Goal: Task Accomplishment & Management: Manage account settings

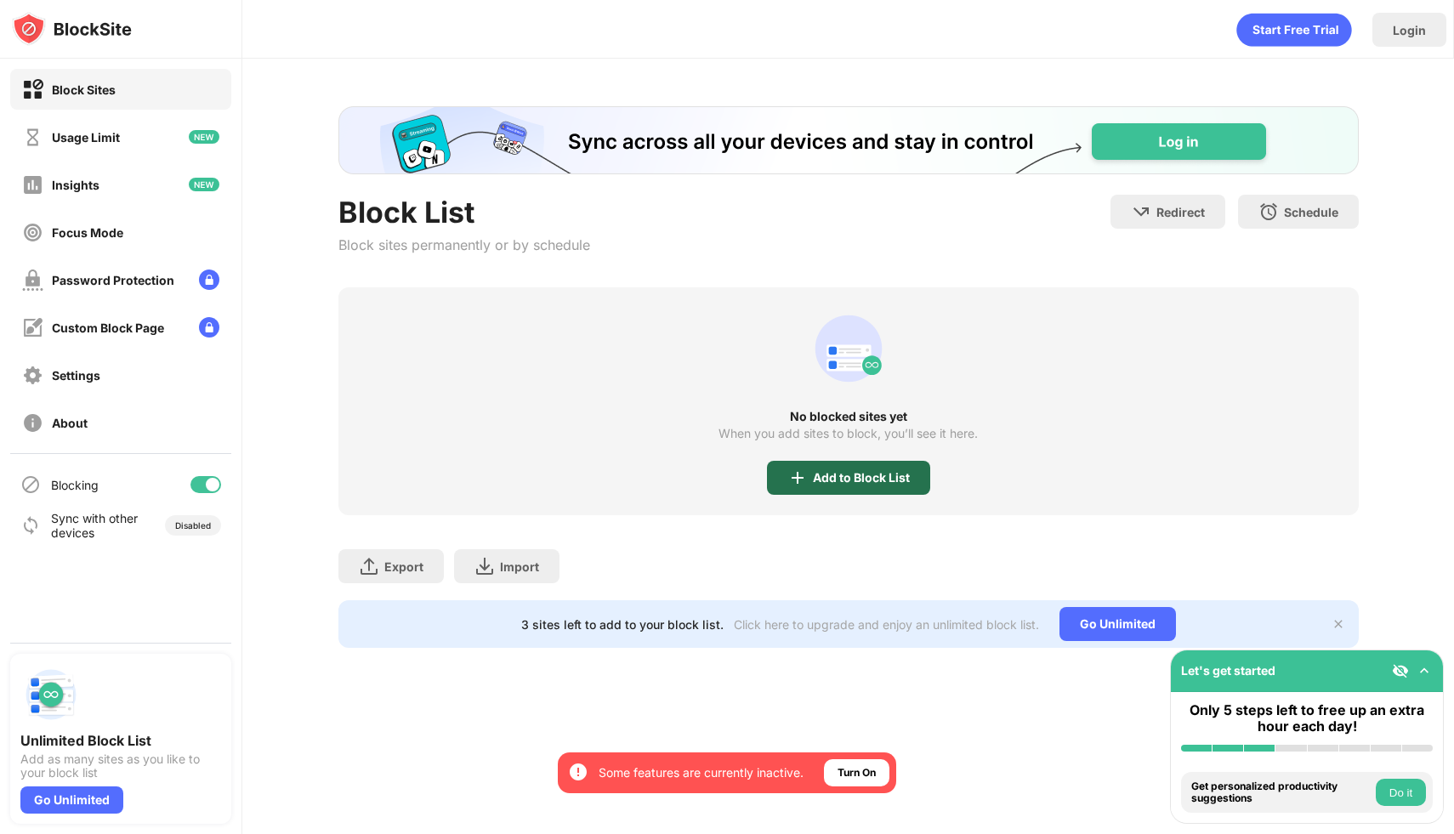
click at [825, 489] on div "Add to Block List" at bounding box center [848, 478] width 163 height 34
click at [876, 474] on div "Add to Block List" at bounding box center [861, 478] width 97 height 14
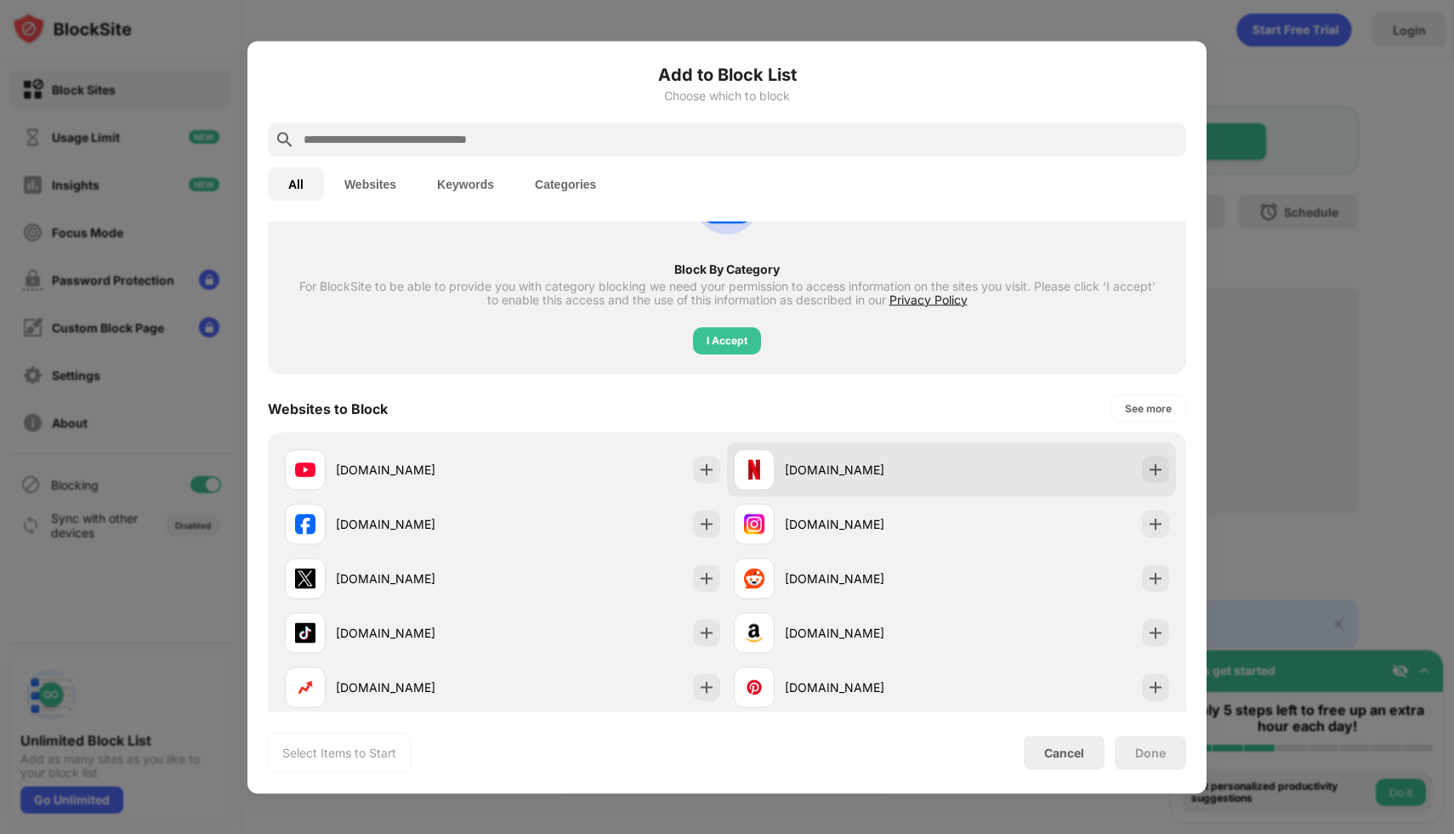
scroll to position [141, 0]
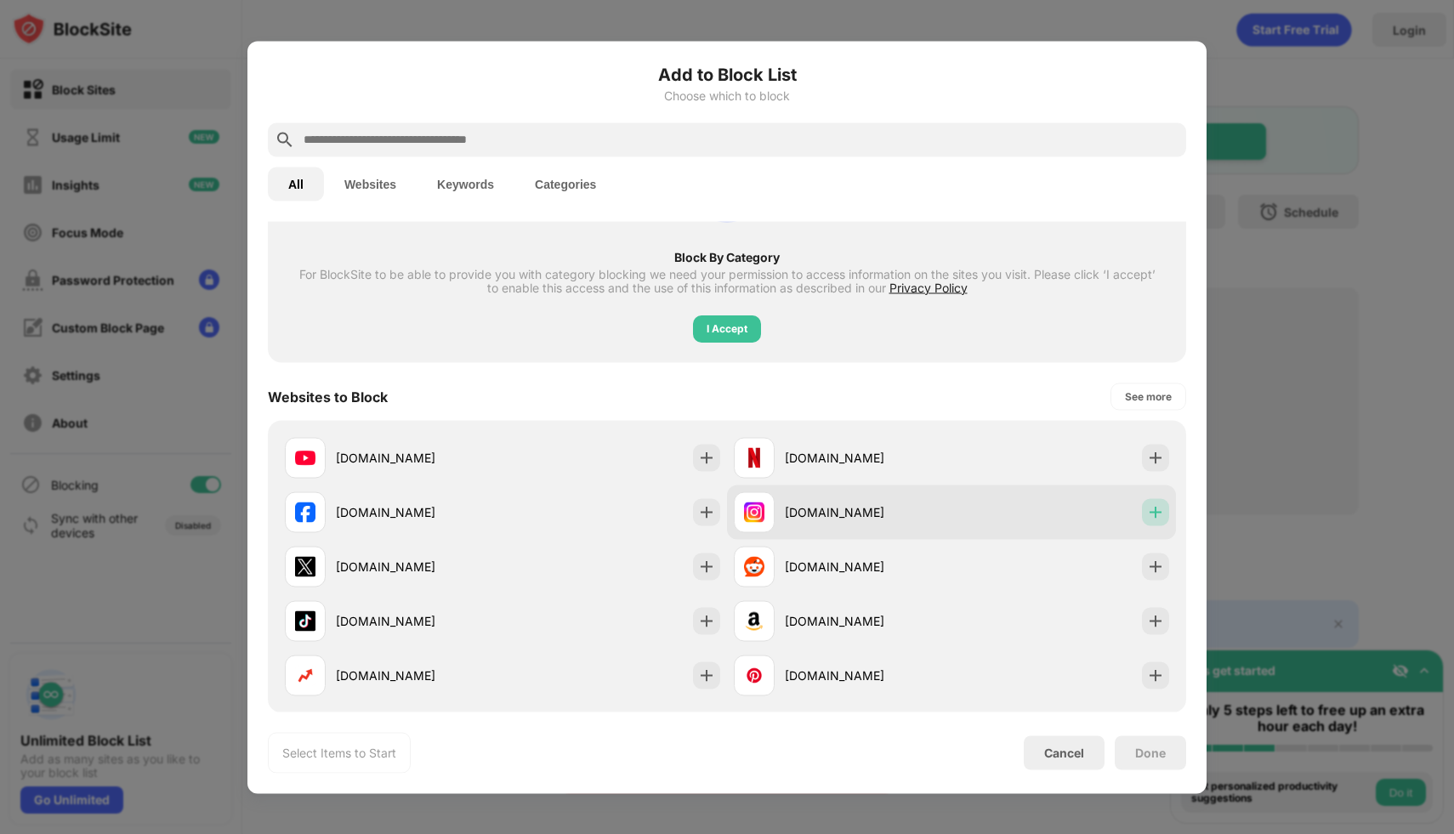
click at [1147, 509] on img at bounding box center [1155, 511] width 17 height 17
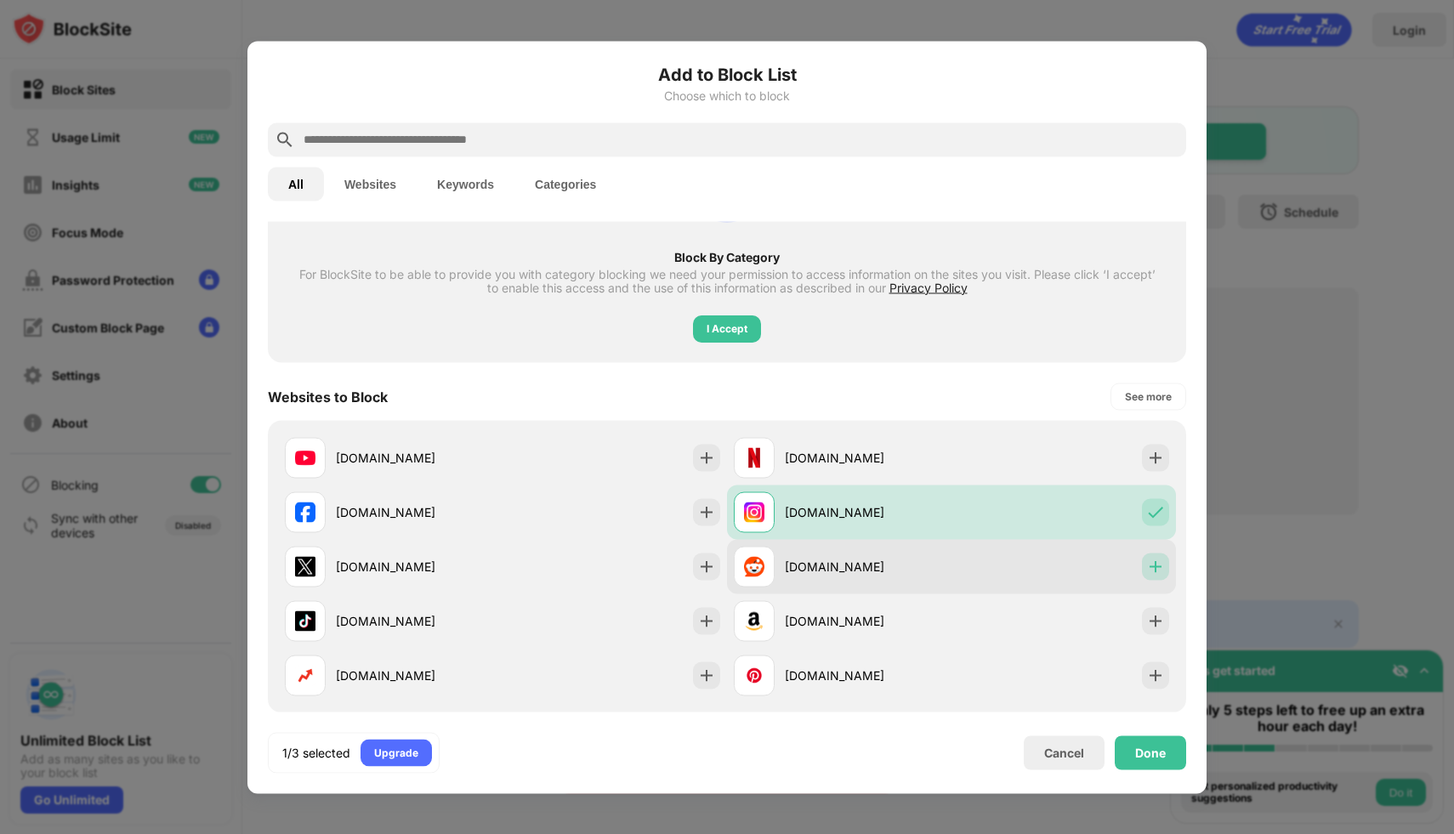
click at [1147, 568] on img at bounding box center [1155, 566] width 17 height 17
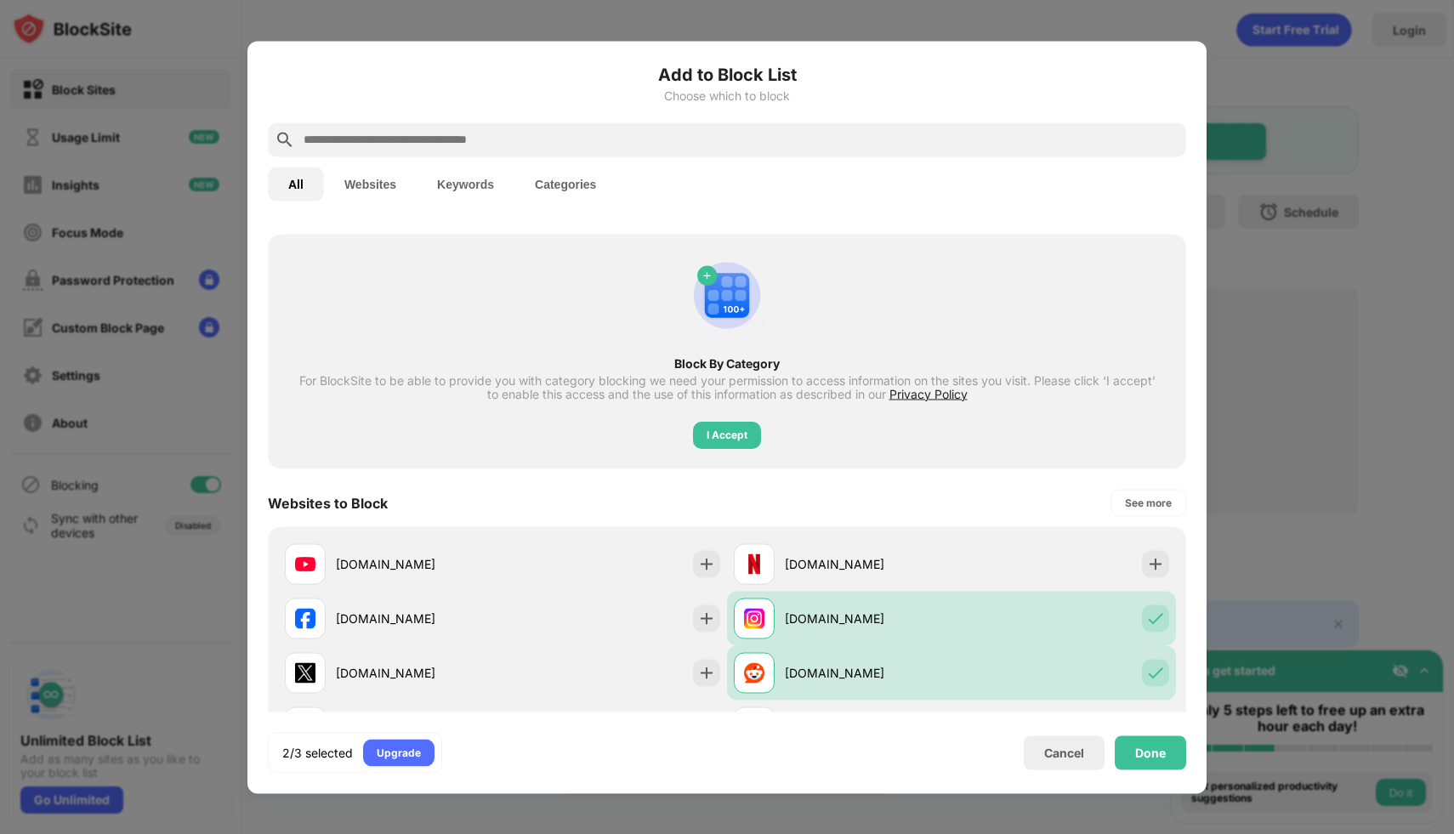
scroll to position [0, 0]
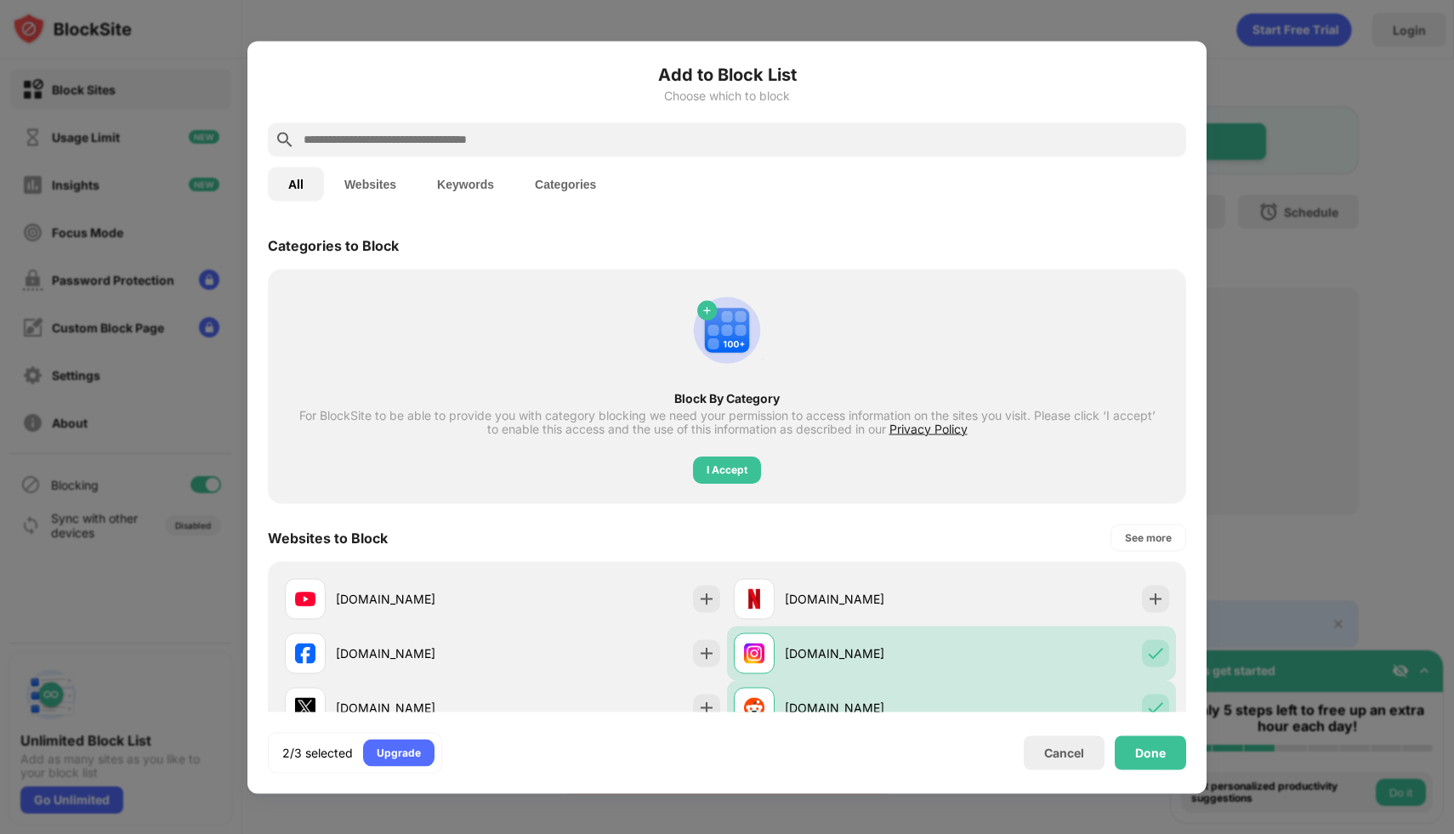
click at [573, 130] on input "text" at bounding box center [740, 139] width 877 height 20
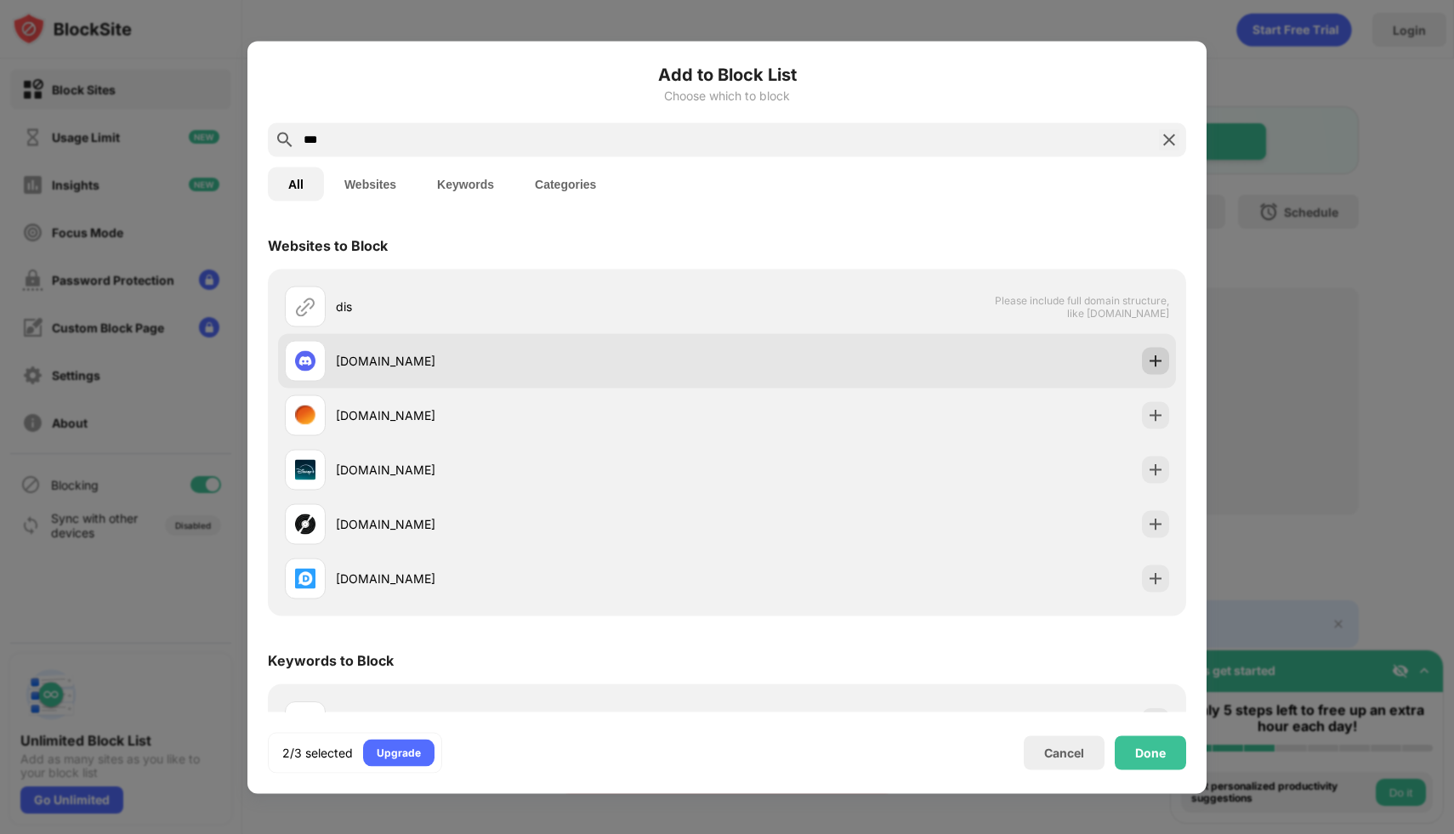
type input "***"
click at [1147, 362] on img at bounding box center [1155, 360] width 17 height 17
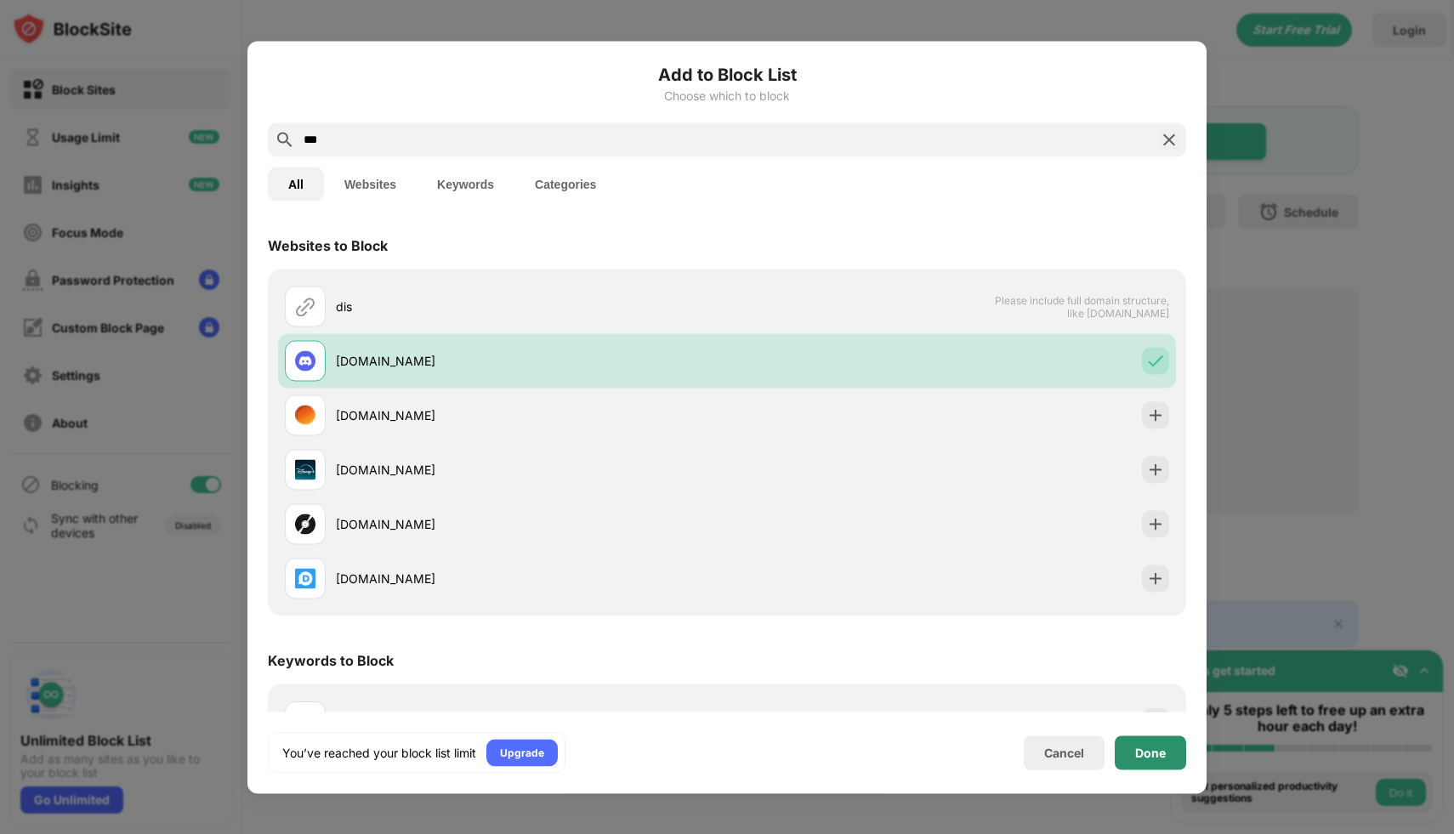
click at [1154, 743] on div "Done" at bounding box center [1149, 752] width 71 height 34
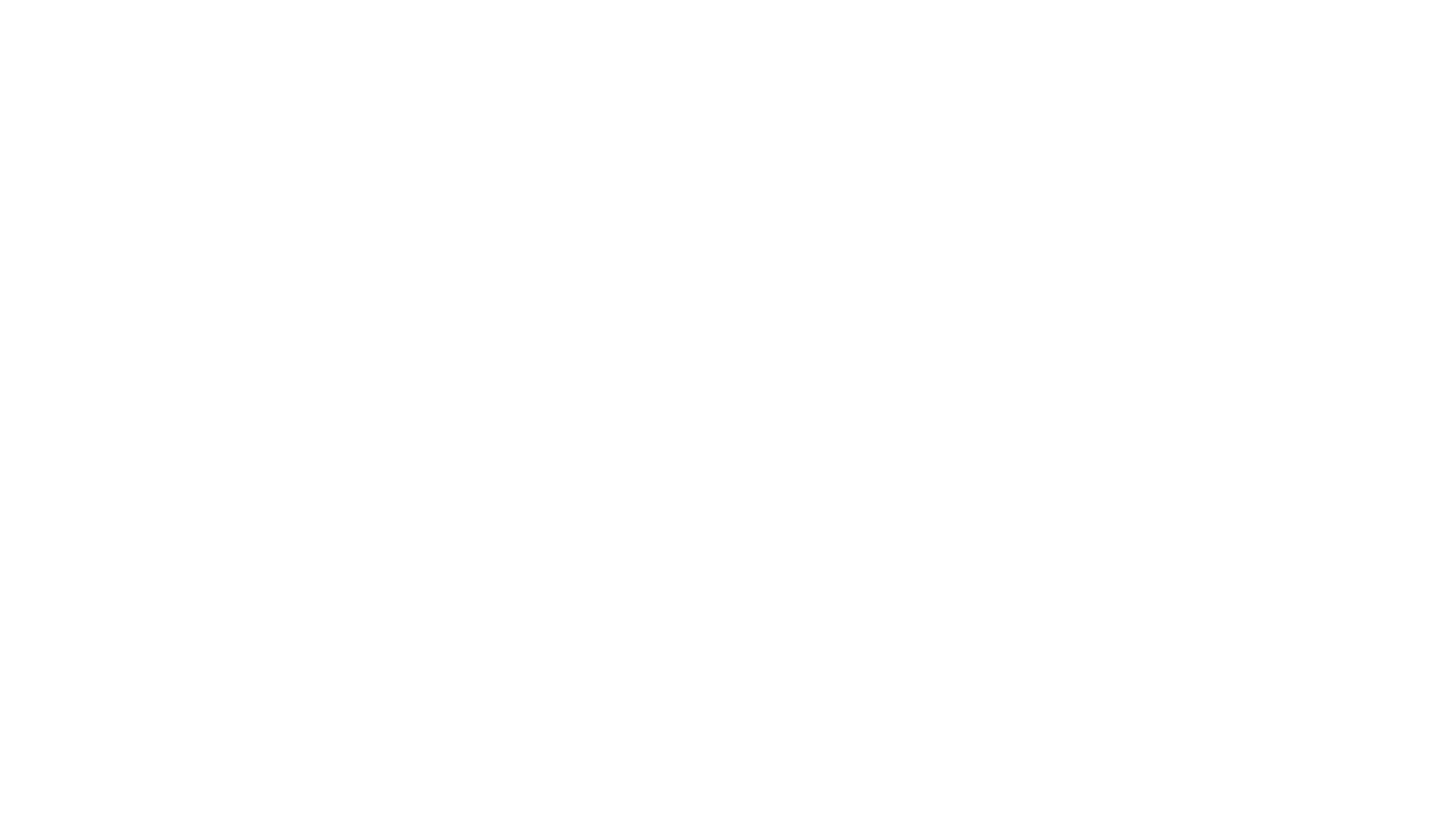
click at [728, 7] on html at bounding box center [727, 3] width 1454 height 7
